Goal: Navigation & Orientation: Find specific page/section

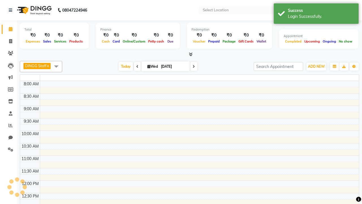
select select "en"
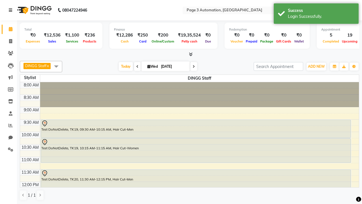
click at [12, 10] on icon at bounding box center [10, 10] width 3 height 4
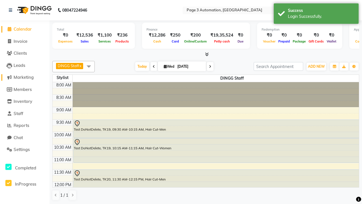
click at [25, 77] on span "Marketing" at bounding box center [24, 76] width 20 height 5
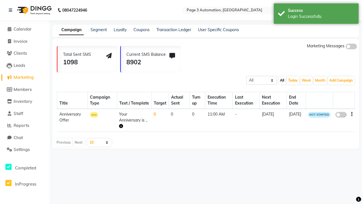
click at [71, 30] on link "Campaign" at bounding box center [71, 30] width 25 height 10
click at [99, 30] on link "Segment" at bounding box center [99, 29] width 16 height 5
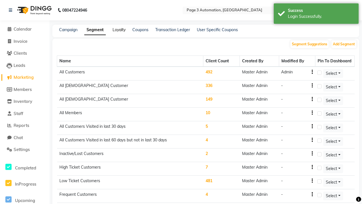
click at [119, 30] on link "Loyalty" at bounding box center [119, 29] width 13 height 5
